Goal: Task Accomplishment & Management: Manage account settings

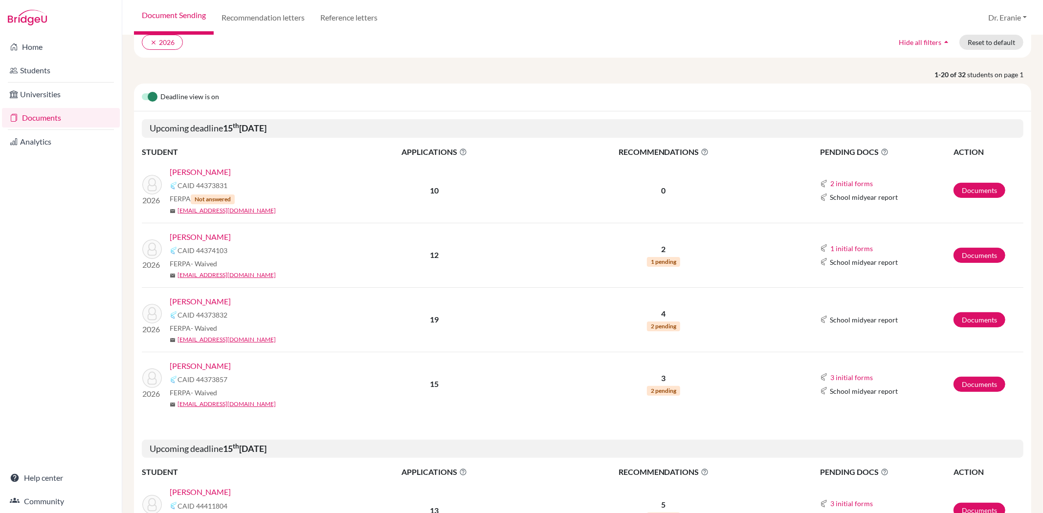
scroll to position [54, 0]
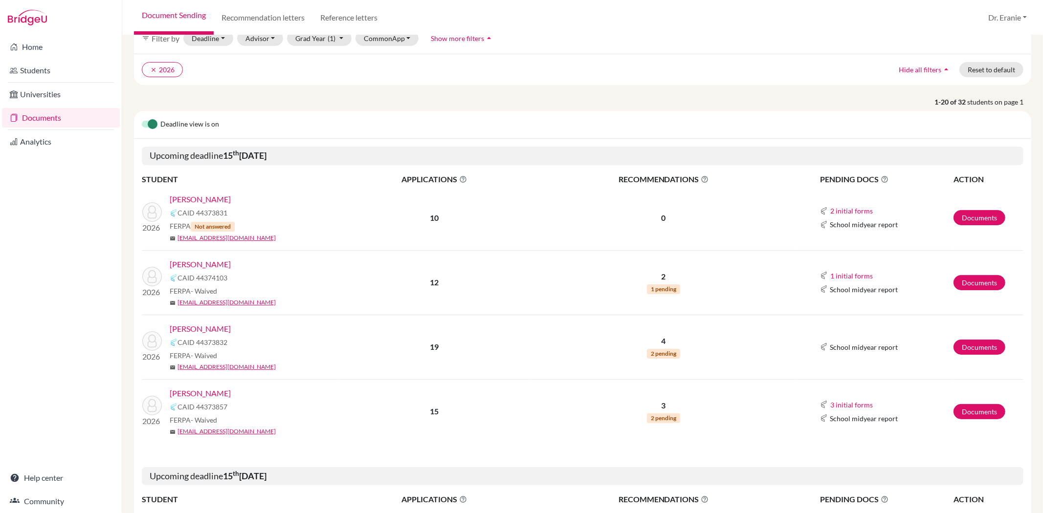
click at [199, 197] on link "[PERSON_NAME]" at bounding box center [200, 200] width 61 height 12
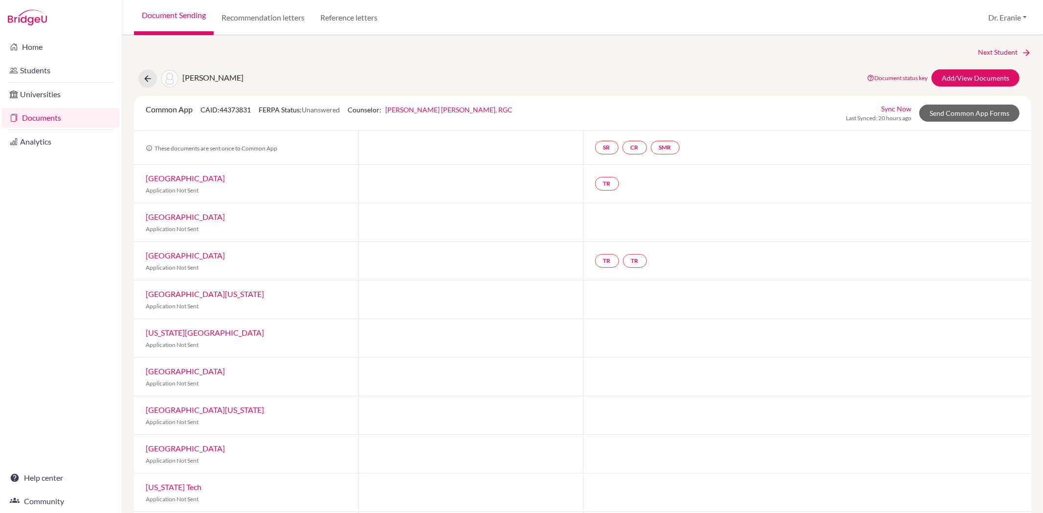
click at [898, 108] on link "Sync Now" at bounding box center [896, 109] width 30 height 10
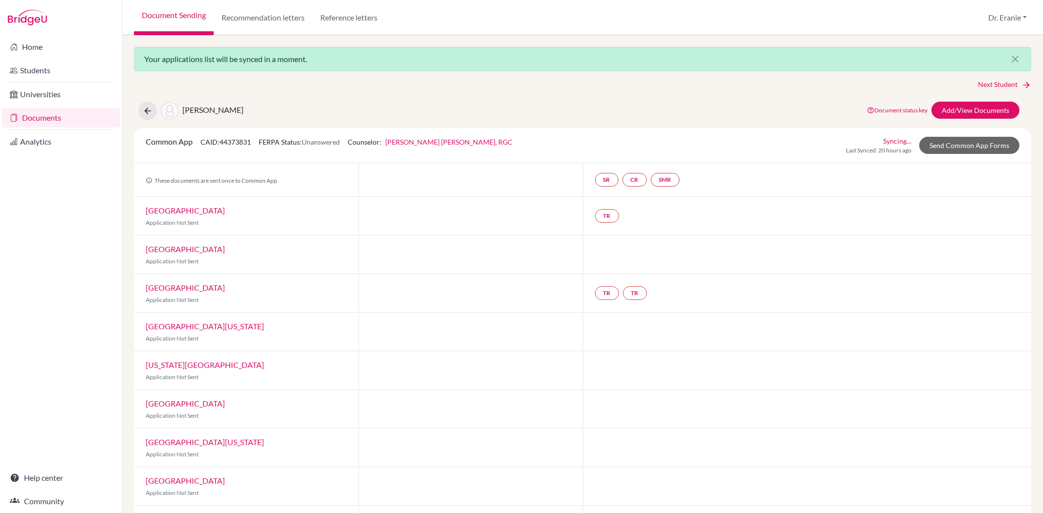
scroll to position [81, 0]
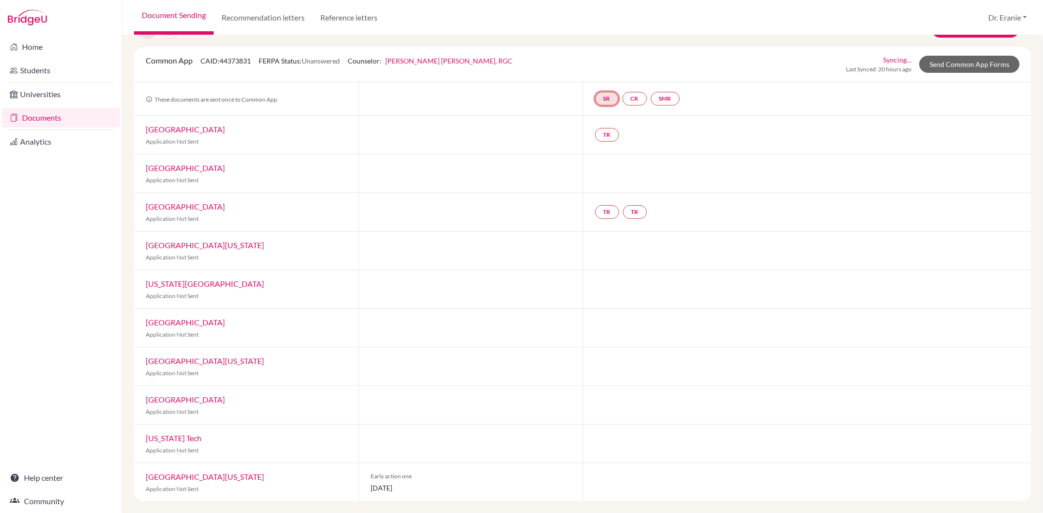
click at [604, 98] on link "SR" at bounding box center [606, 99] width 23 height 14
click at [608, 67] on link "School report" at bounding box center [607, 69] width 42 height 8
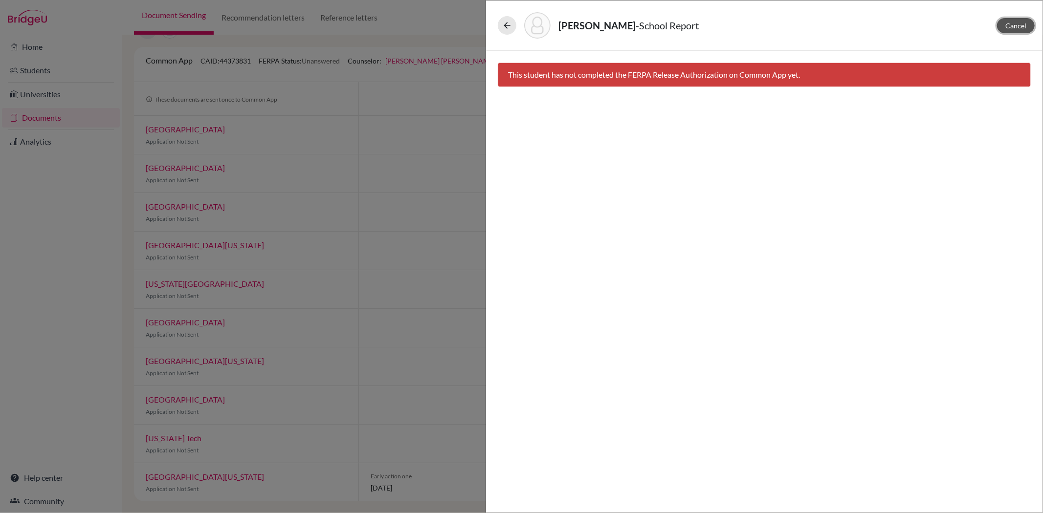
click at [1019, 27] on span "Cancel" at bounding box center [1015, 26] width 21 height 8
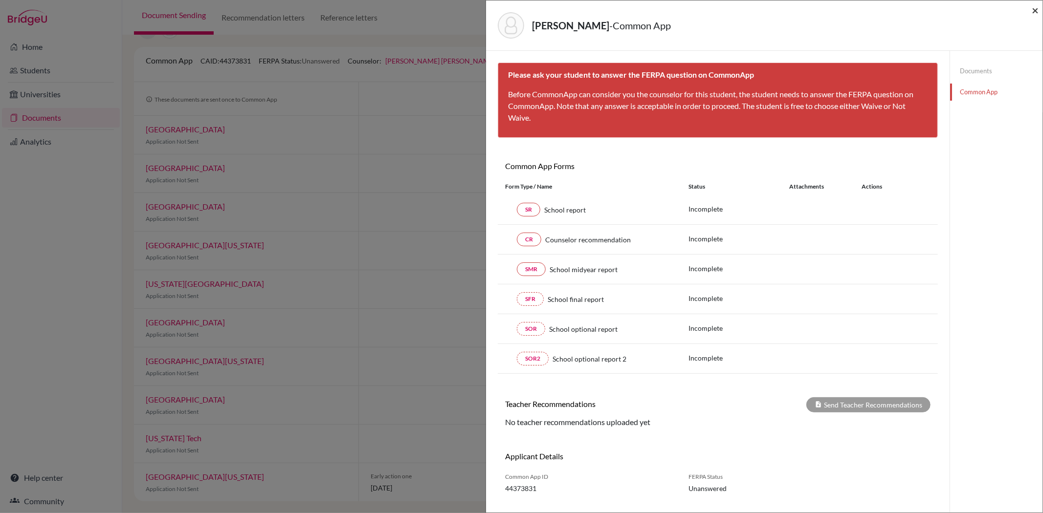
click at [1033, 10] on span "×" at bounding box center [1035, 10] width 7 height 14
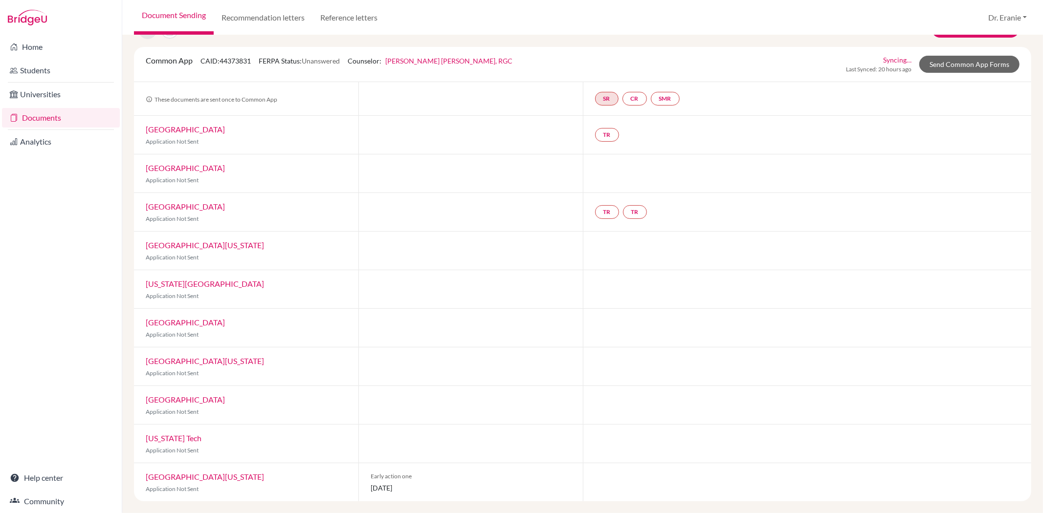
click at [54, 116] on link "Documents" at bounding box center [61, 118] width 118 height 20
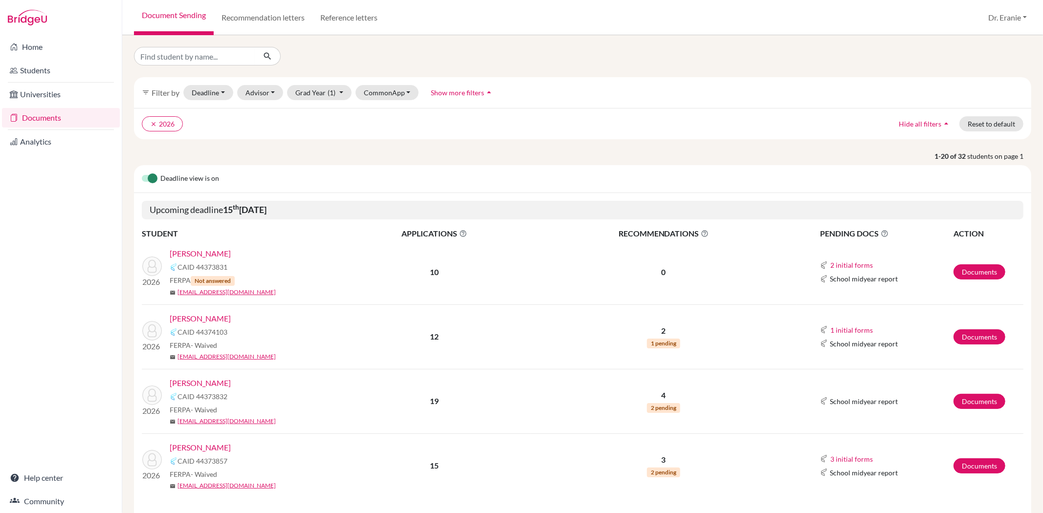
click at [198, 251] on link "[PERSON_NAME]" at bounding box center [200, 254] width 61 height 12
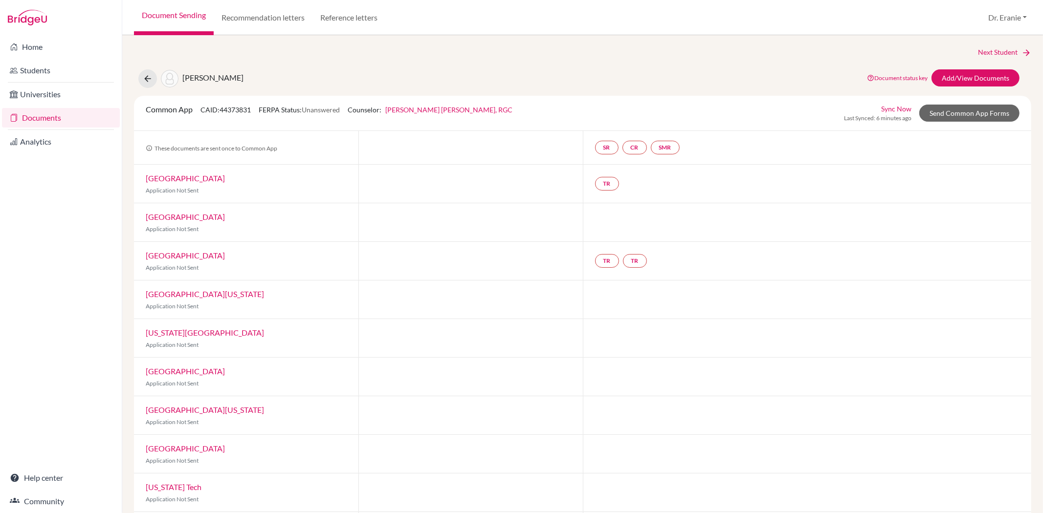
scroll to position [49, 0]
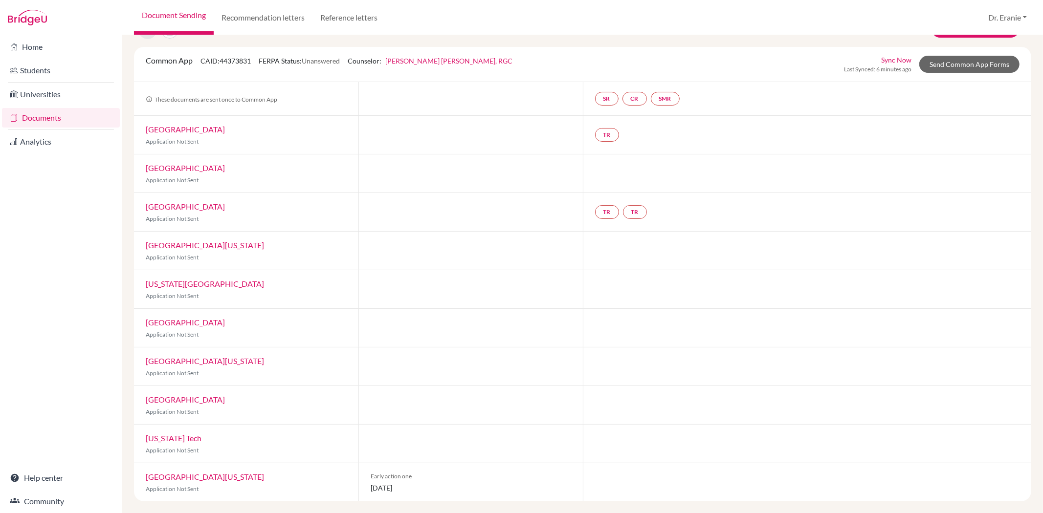
click at [883, 60] on link "Sync Now" at bounding box center [896, 60] width 30 height 10
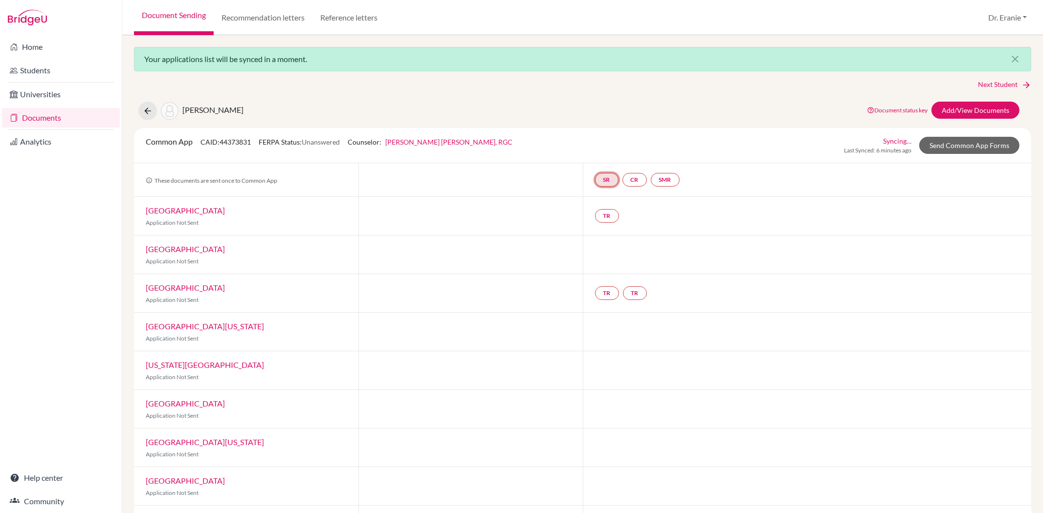
click at [598, 181] on link "SR" at bounding box center [606, 180] width 23 height 14
click at [594, 150] on link "School report" at bounding box center [607, 150] width 42 height 8
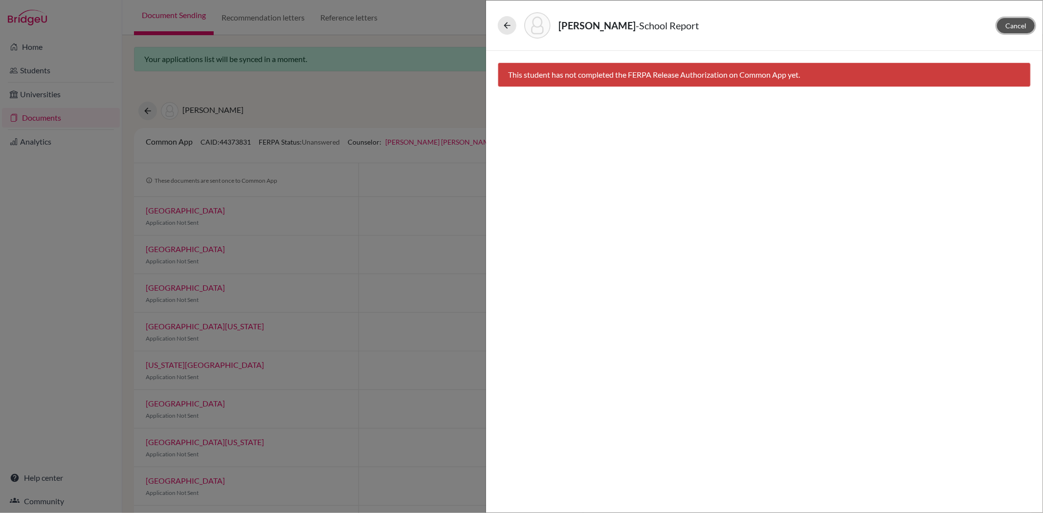
click at [1016, 26] on span "Cancel" at bounding box center [1015, 26] width 21 height 8
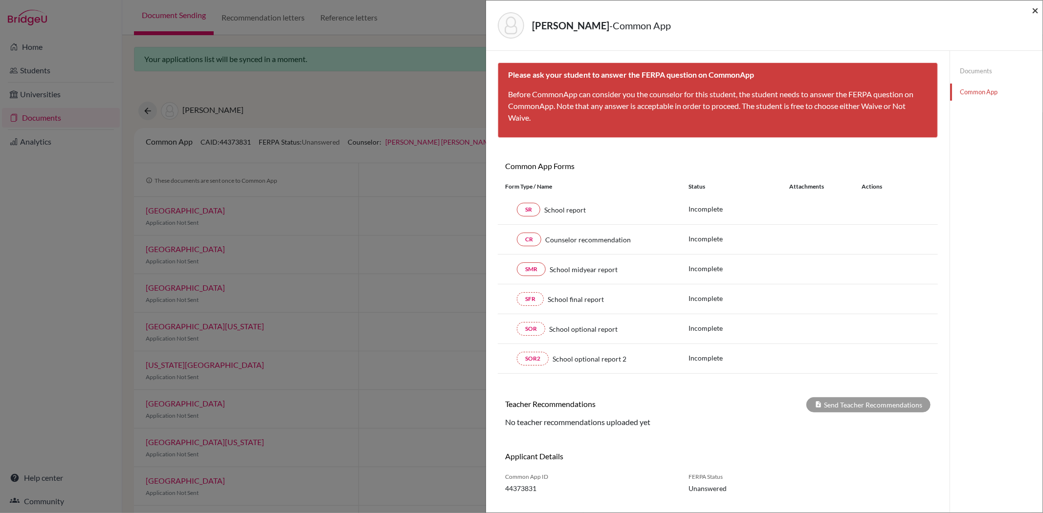
click at [1036, 11] on span "×" at bounding box center [1035, 10] width 7 height 14
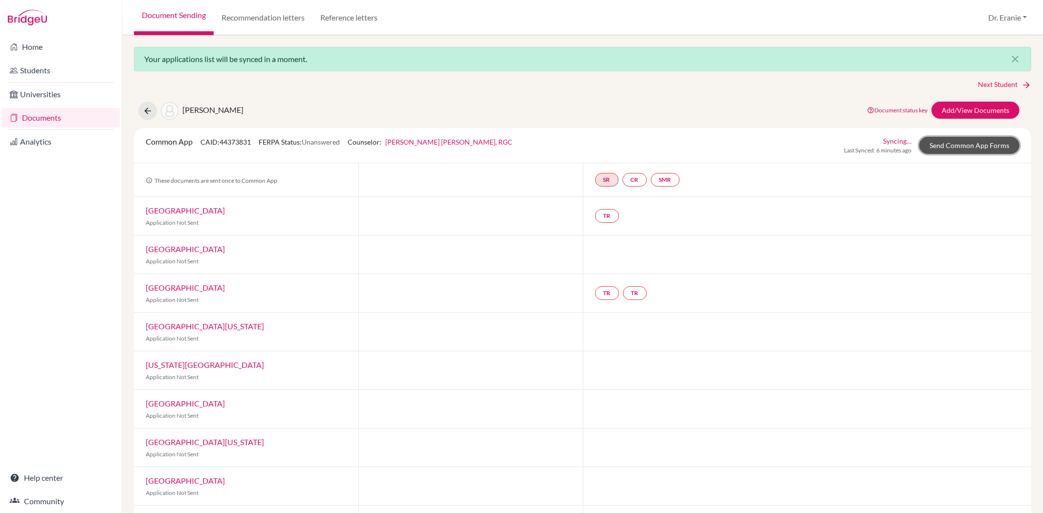
click at [939, 139] on link "Send Common App Forms" at bounding box center [969, 145] width 100 height 17
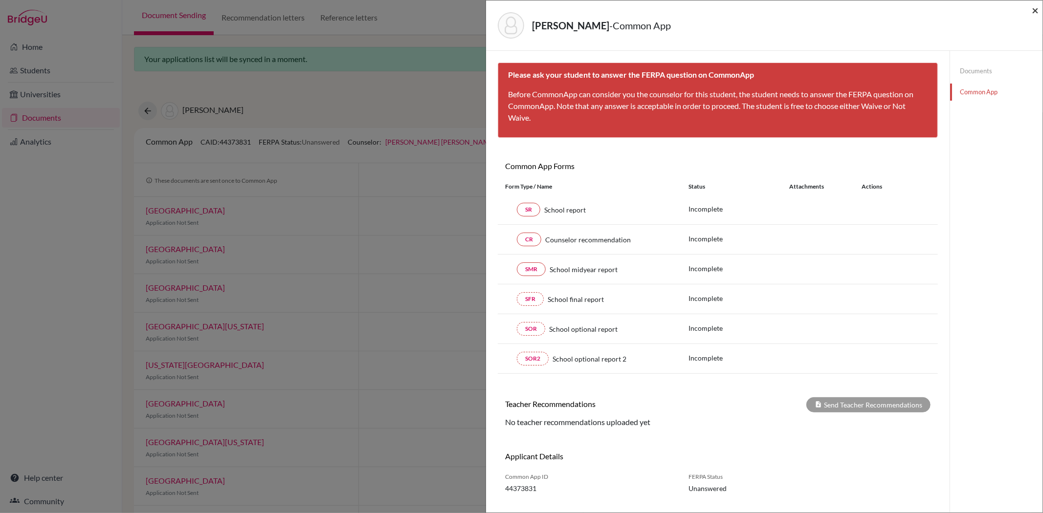
click at [1033, 9] on span "×" at bounding box center [1035, 10] width 7 height 14
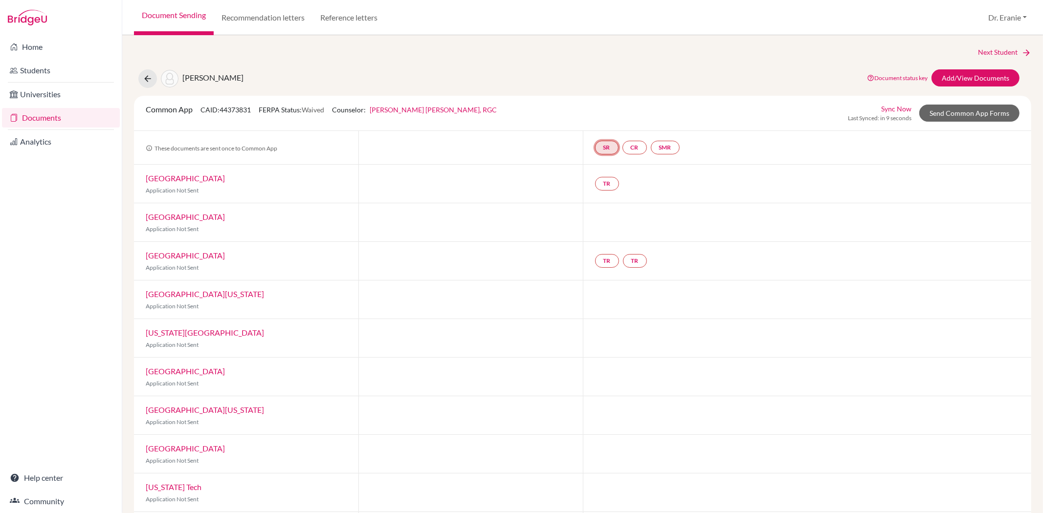
click at [599, 147] on link "SR" at bounding box center [606, 148] width 23 height 14
click at [589, 118] on link "School report" at bounding box center [607, 118] width 42 height 8
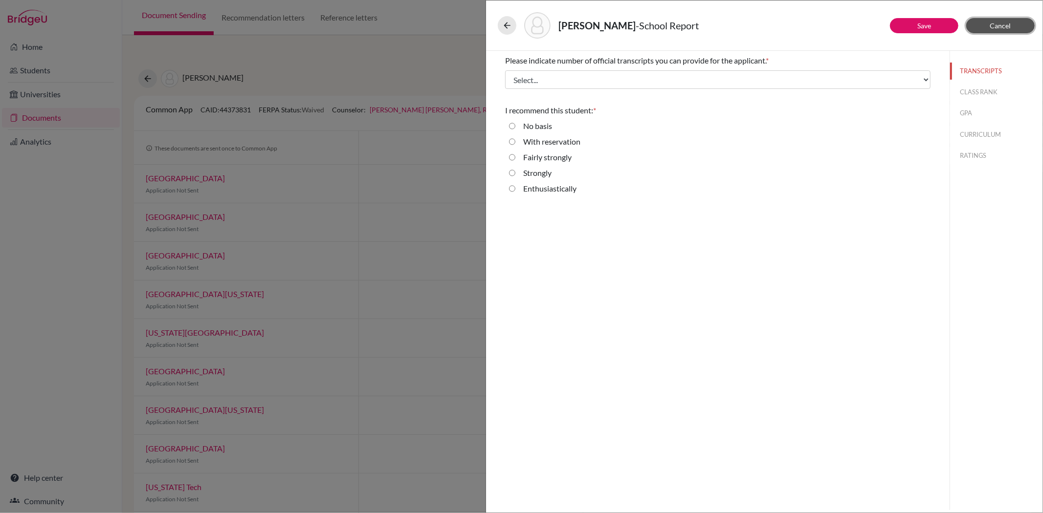
click at [1000, 26] on span "Cancel" at bounding box center [1000, 26] width 21 height 8
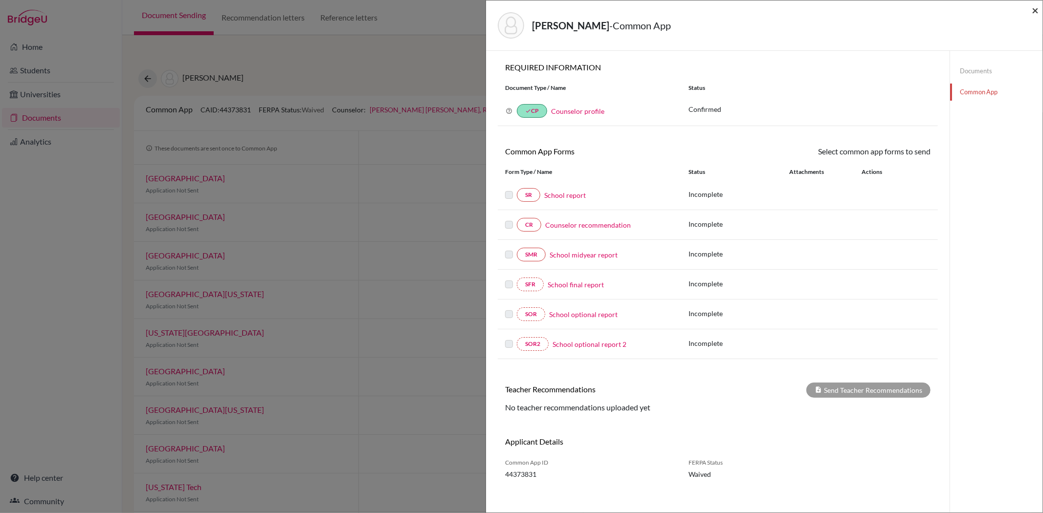
click at [1035, 11] on span "×" at bounding box center [1035, 10] width 7 height 14
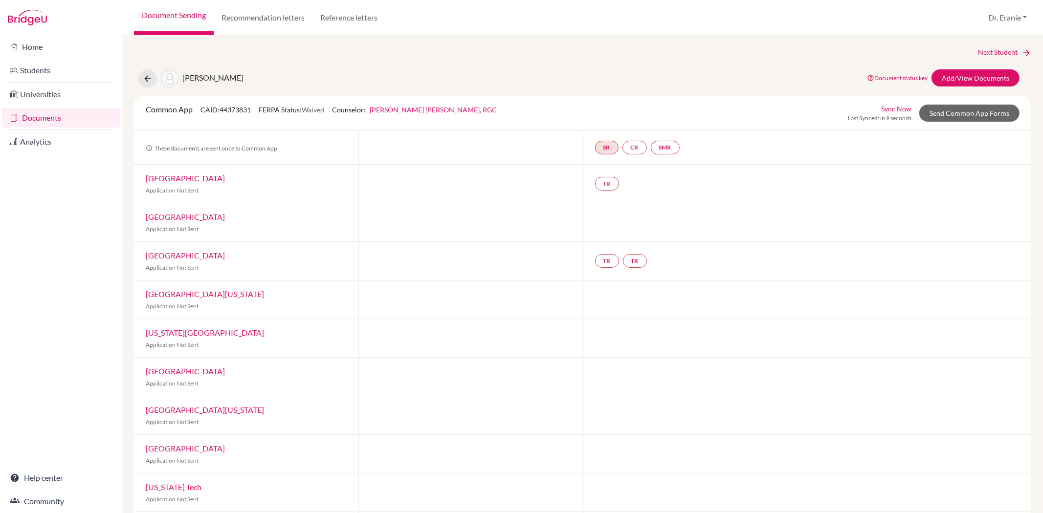
click at [142, 414] on div "[GEOGRAPHIC_DATA][US_STATE] Application Not Sent" at bounding box center [246, 415] width 224 height 38
